Goal: Task Accomplishment & Management: Use online tool/utility

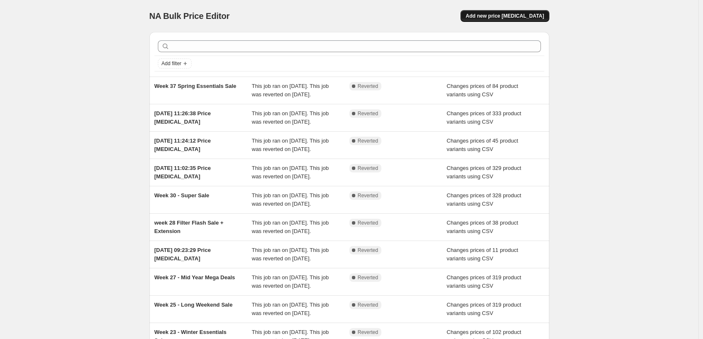
click at [510, 21] on button "Add new price [MEDICAL_DATA]" at bounding box center [504, 16] width 88 height 12
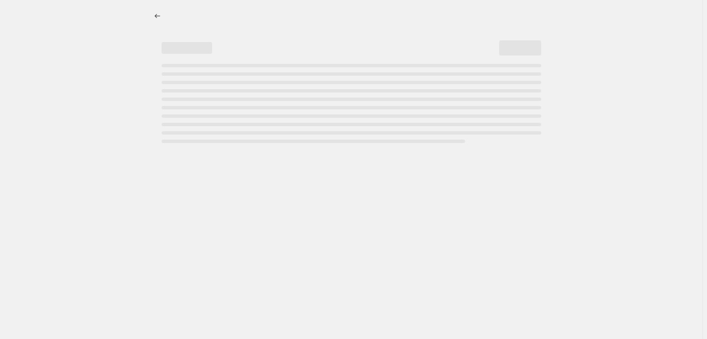
select select "percentage"
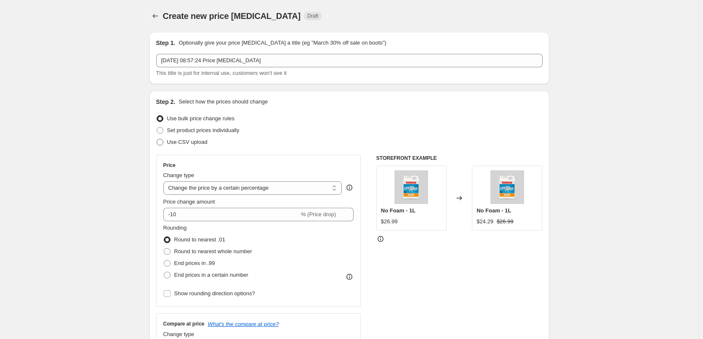
click at [202, 141] on span "Use CSV upload" at bounding box center [187, 142] width 40 height 6
click at [157, 139] on input "Use CSV upload" at bounding box center [157, 139] width 0 height 0
radio input "true"
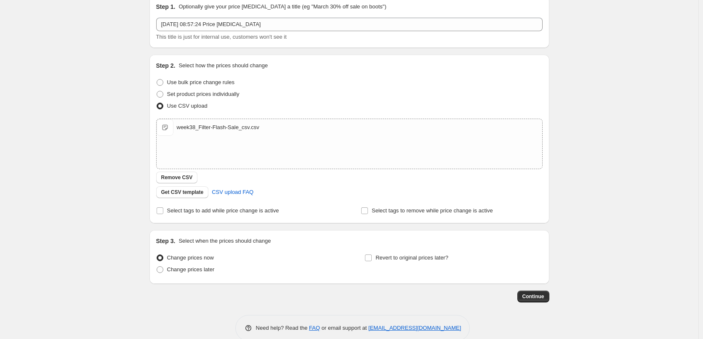
scroll to position [51, 0]
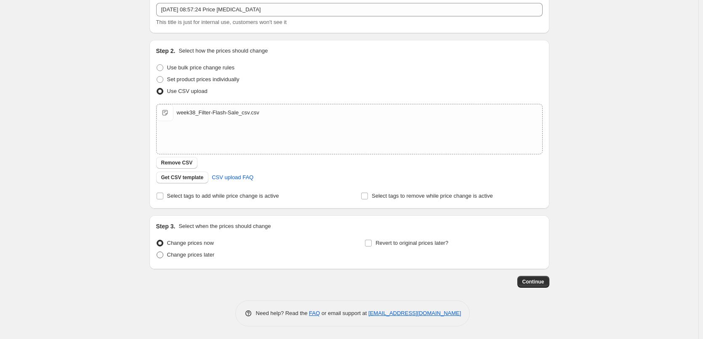
click at [187, 257] on span "Change prices later" at bounding box center [191, 255] width 48 height 6
click at [157, 252] on input "Change prices later" at bounding box center [157, 252] width 0 height 0
radio input "true"
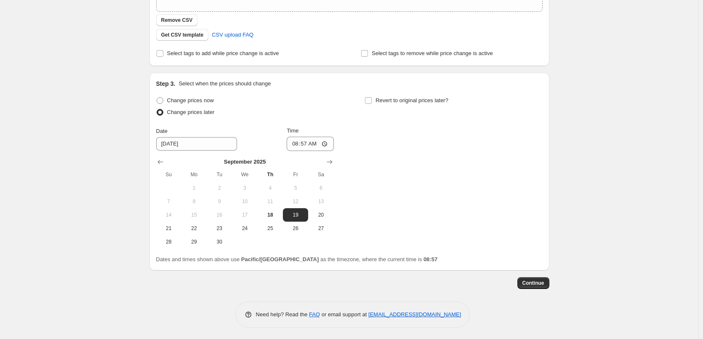
scroll to position [195, 0]
click at [329, 212] on span "20" at bounding box center [320, 213] width 19 height 7
type input "[DATE]"
click at [327, 142] on input "08:57" at bounding box center [310, 142] width 47 height 14
type input "00:01"
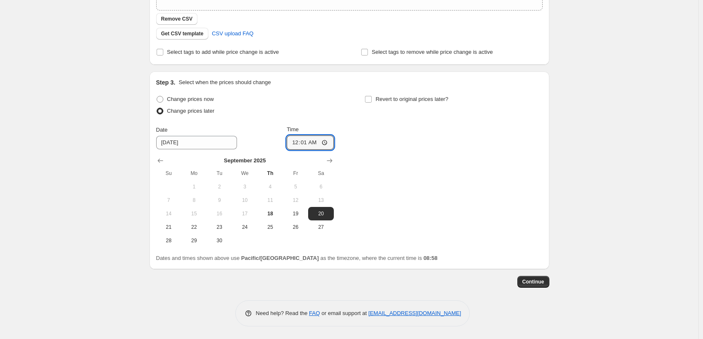
click at [388, 143] on div "Change prices now Change prices later Date 9/20/2025 Time 00:01 September 2025 …" at bounding box center [349, 170] width 386 height 154
click at [392, 107] on div "Revert to original prices later?" at bounding box center [453, 105] width 178 height 25
click at [392, 103] on span "Revert to original prices later?" at bounding box center [411, 99] width 73 height 8
click at [372, 103] on input "Revert to original prices later?" at bounding box center [368, 99] width 7 height 7
checkbox input "true"
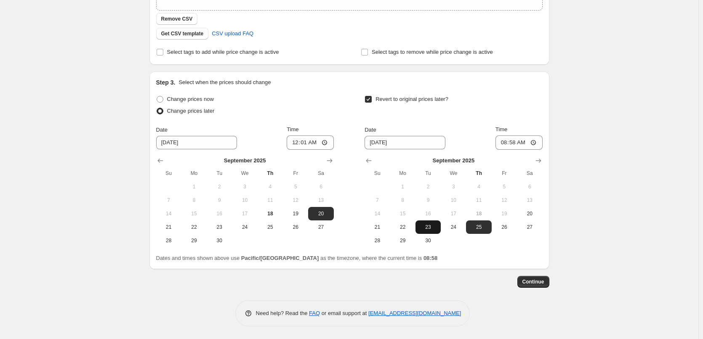
click at [428, 226] on span "23" at bounding box center [428, 227] width 19 height 7
type input "9/23/2025"
click at [538, 141] on input "08:58" at bounding box center [518, 142] width 47 height 14
type input "23:59"
click at [585, 275] on div "Create new price change job. This page is ready Create new price change job Dra…" at bounding box center [349, 72] width 698 height 534
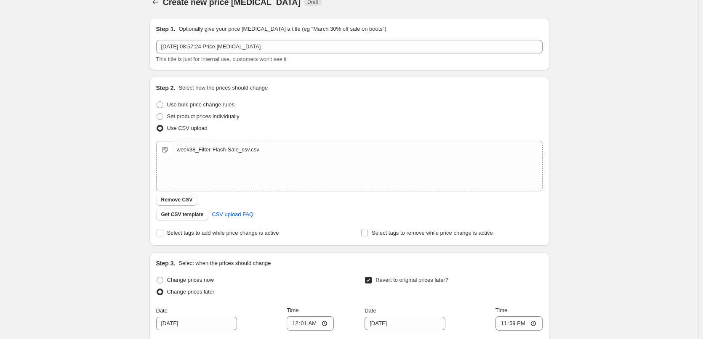
scroll to position [0, 0]
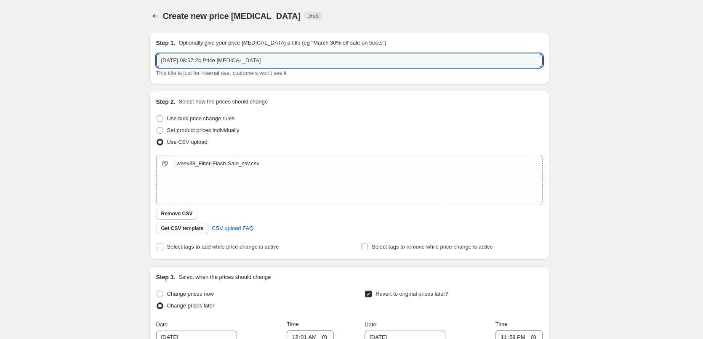
drag, startPoint x: 292, startPoint y: 60, endPoint x: 54, endPoint y: 73, distance: 238.5
click at [54, 73] on div "Create new price change job. This page is ready Create new price change job Dra…" at bounding box center [349, 267] width 698 height 534
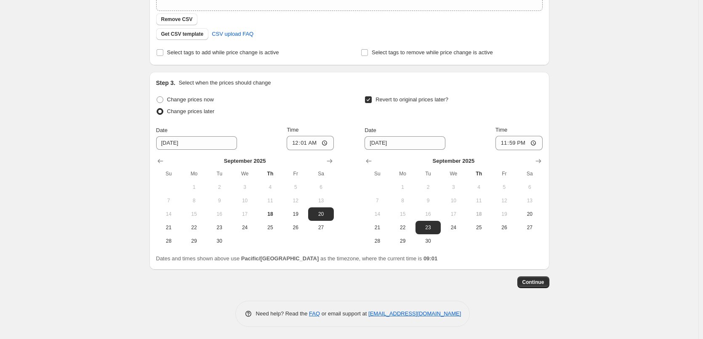
scroll to position [195, 0]
click at [526, 282] on span "Continue" at bounding box center [533, 282] width 22 height 7
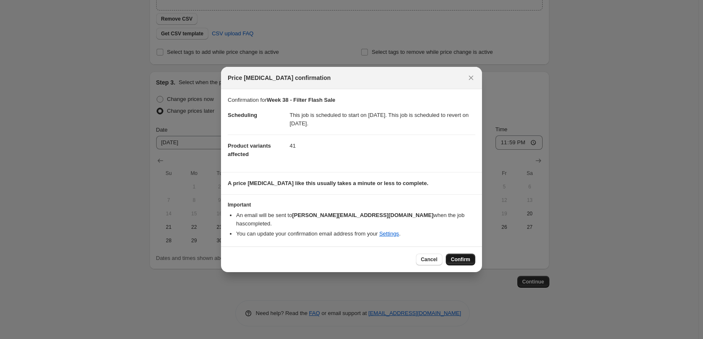
click at [458, 256] on span "Confirm" at bounding box center [460, 259] width 19 height 7
type input "Week 38 - Filter Flash Sale"
